Goal: Task Accomplishment & Management: Manage account settings

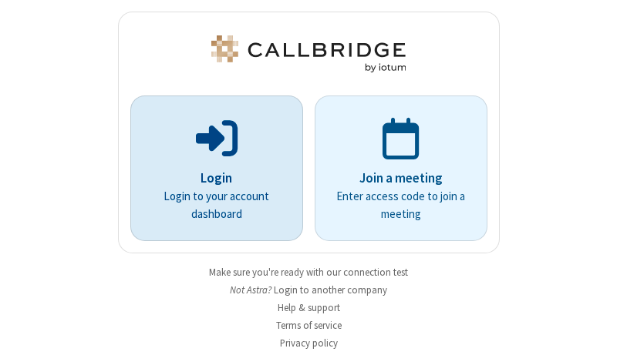
click at [210, 178] on p "Login" at bounding box center [216, 179] width 129 height 20
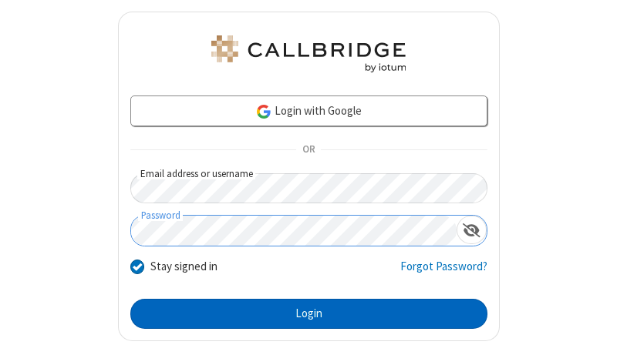
click at [302, 314] on button "Login" at bounding box center [308, 314] width 357 height 31
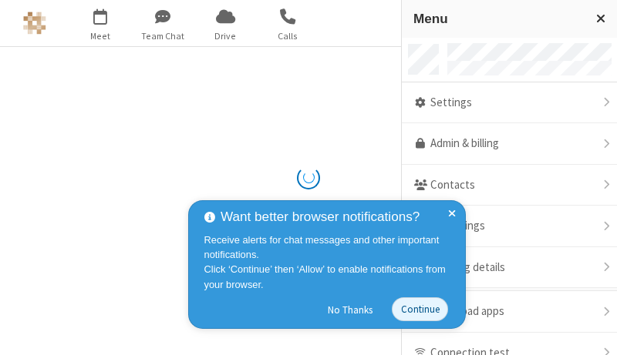
click at [503, 144] on link "Admin & billing" at bounding box center [509, 144] width 215 height 42
